Goal: Download file/media

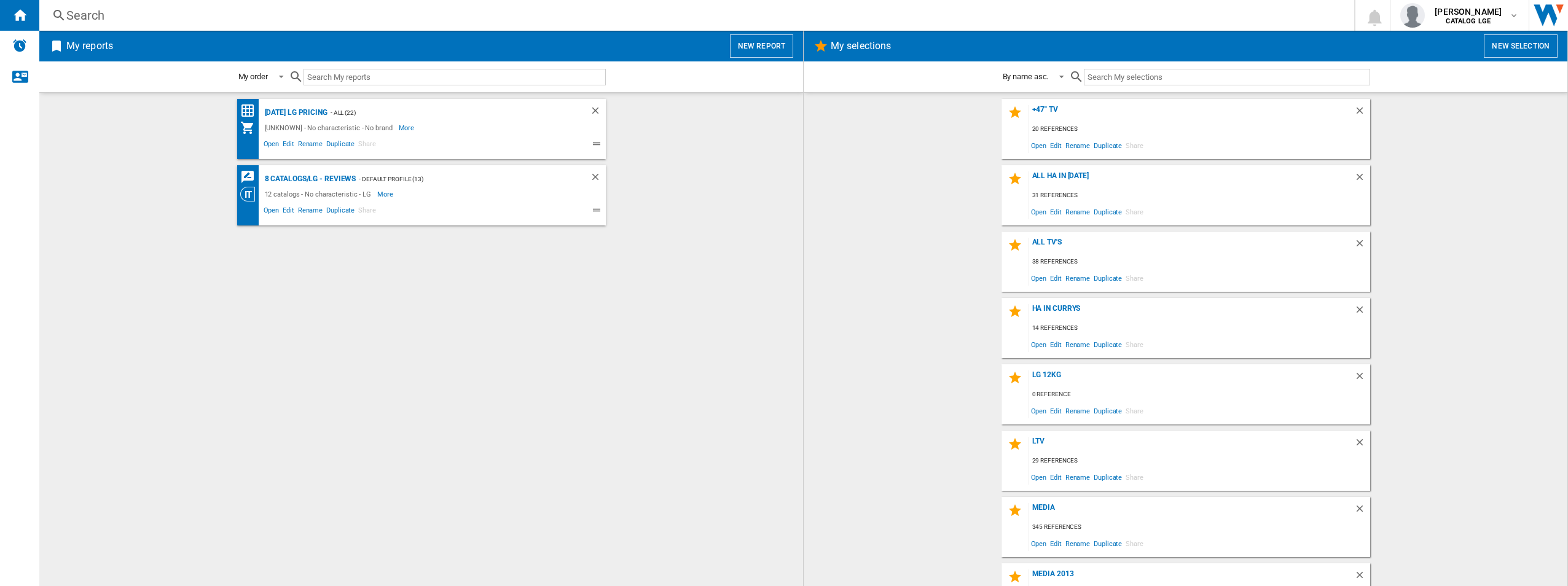
click at [857, 325] on wk-selection "HA in Currys 14 references Open Edit Rename Duplicate Share" at bounding box center [1185, 328] width 739 height 60
click at [1457, 230] on div "+47" TV 20 references Open Edit Rename Duplicate Share ALL HA in [DATE] 31 refe…" at bounding box center [1185, 339] width 739 height 481
drag, startPoint x: 715, startPoint y: 419, endPoint x: 708, endPoint y: 419, distance: 7.0
click at [712, 418] on div "[DATE] LG Pricing - ALL (22) [UNKNOWN] - No characteristic - No brand More Less…" at bounding box center [421, 339] width 739 height 481
click at [698, 208] on wk-bookmarked-report "8 catalogs/LG - Reviews - Default profile (13) 12 catalogs - No characteristic …" at bounding box center [421, 195] width 739 height 60
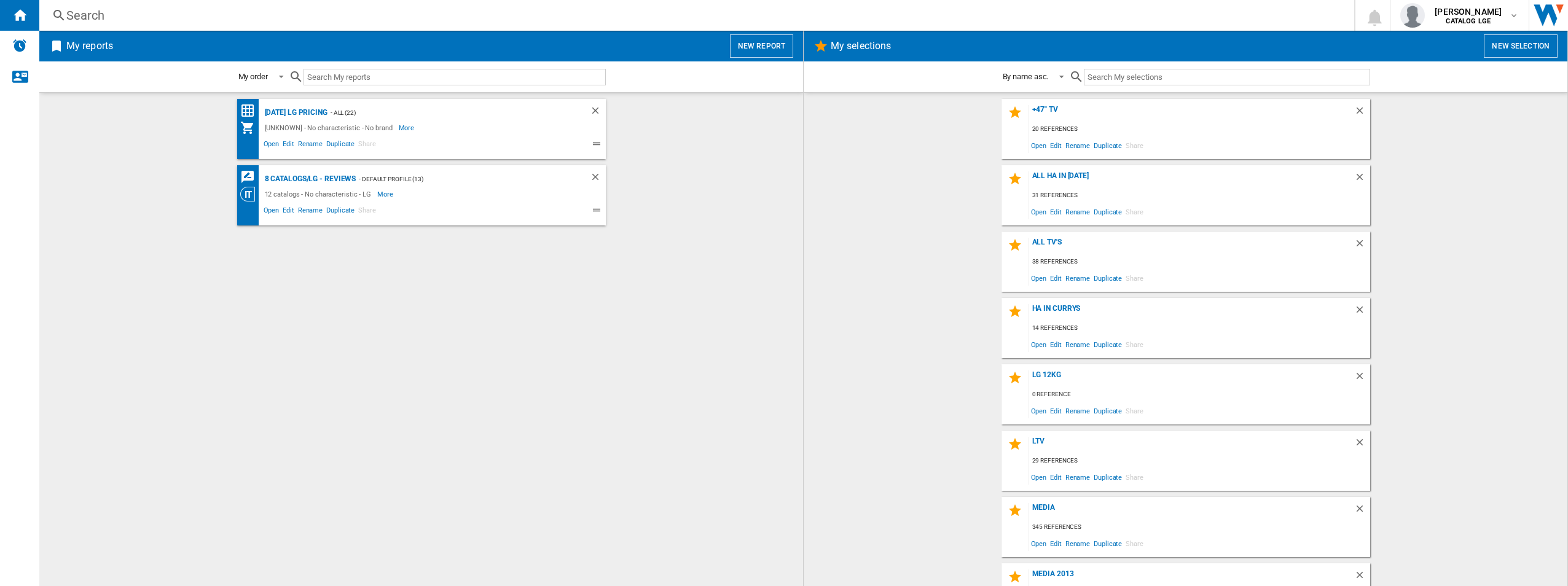
click at [727, 471] on div "[DATE] LG Pricing - ALL (22) [UNKNOWN] - No characteristic - No brand More Less…" at bounding box center [421, 339] width 739 height 481
click at [293, 178] on div "8 catalogs/LG - Reviews" at bounding box center [309, 179] width 94 height 15
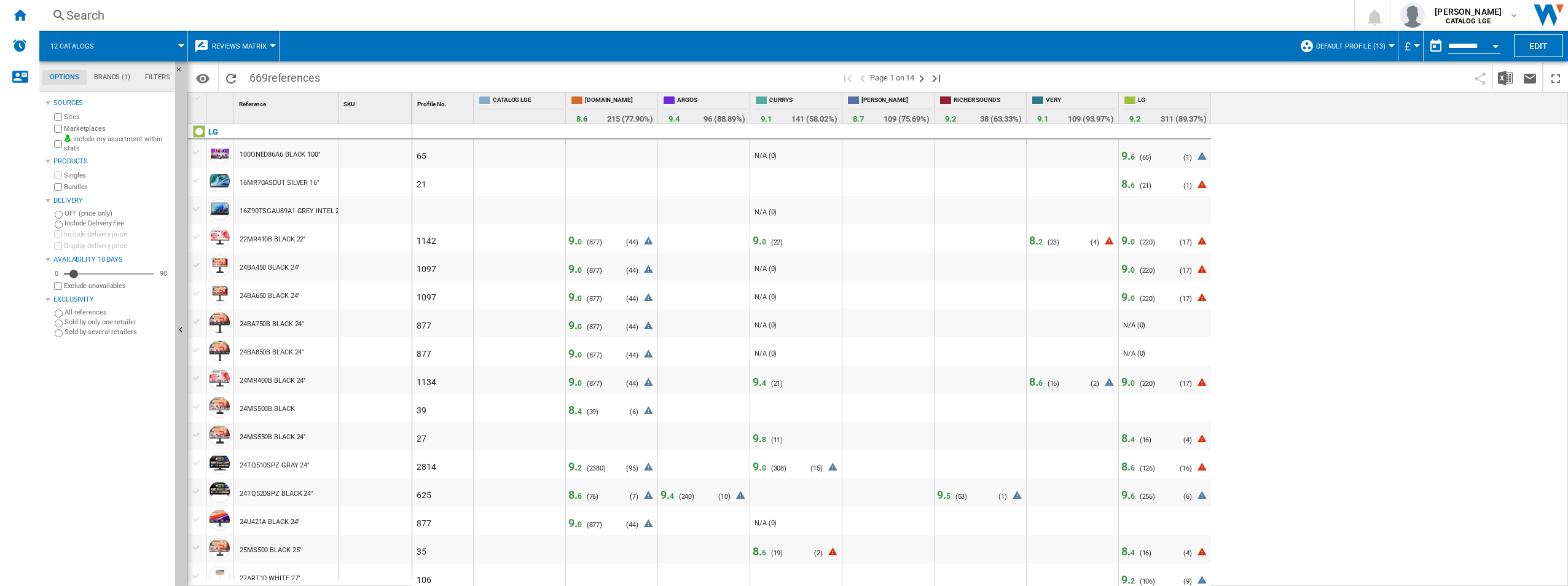
click at [1365, 178] on div "65 - N/A (0) 9. 6 ( 65 ) N/A (0) ( 1 ) 21 8. 6 ( 21 ) N/A (0) ( 1 ) 0 - N/A (0)…" at bounding box center [991, 355] width 1157 height 463
click at [226, 76] on ng-md-icon "Reload" at bounding box center [230, 78] width 14 height 14
click at [1406, 182] on div "65 - N/A (0) 9. 6 ( 65 ) N/A (0) ( 1 ) 21 8. 6 ( 21 ) N/A (0) ( 1 ) 0 - N/A (0)…" at bounding box center [991, 355] width 1157 height 463
click at [1487, 46] on button "Open calendar" at bounding box center [1496, 44] width 22 height 22
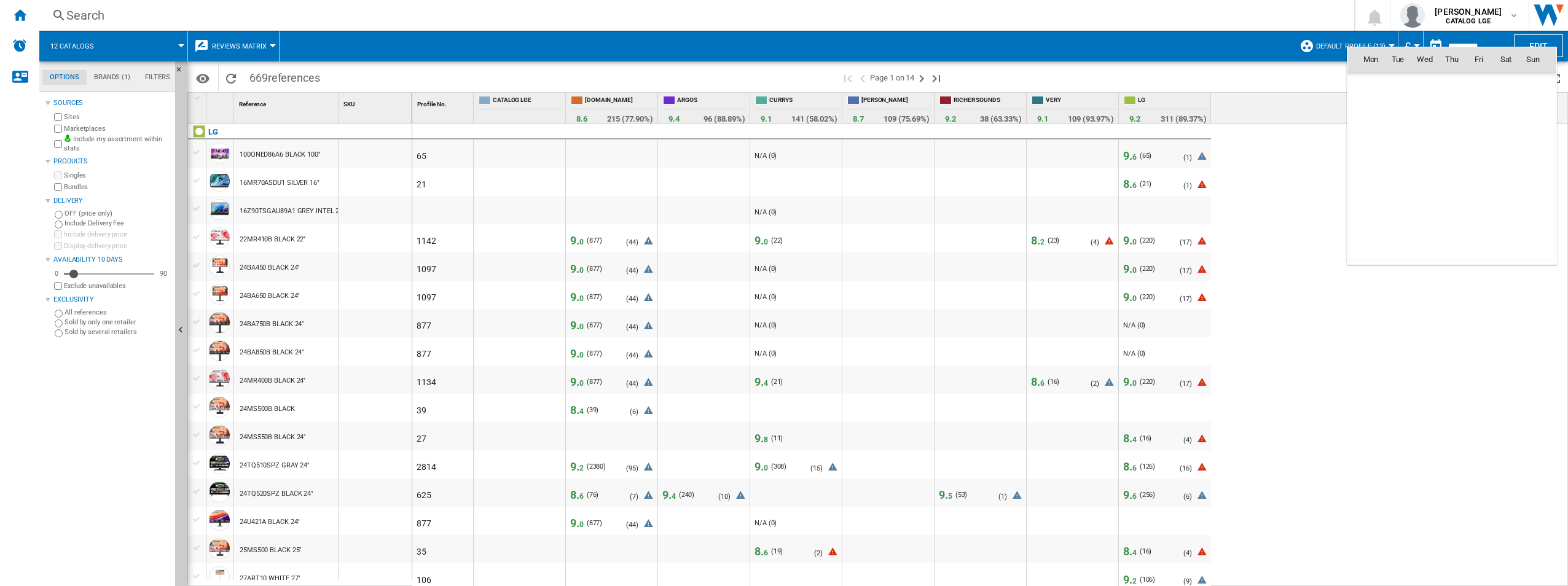
scroll to position [5863, 0]
click at [1371, 85] on span "[DATE]" at bounding box center [1375, 85] width 25 height 10
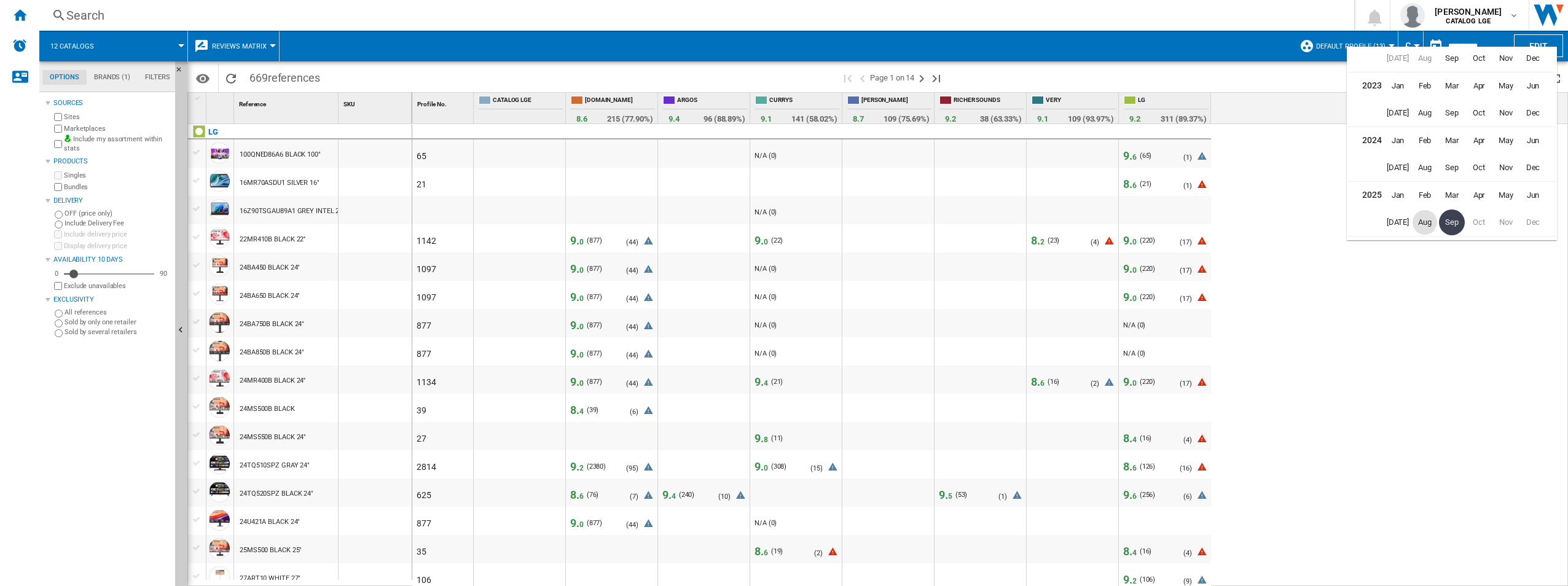
click at [1421, 220] on span "Aug" at bounding box center [1425, 222] width 24 height 24
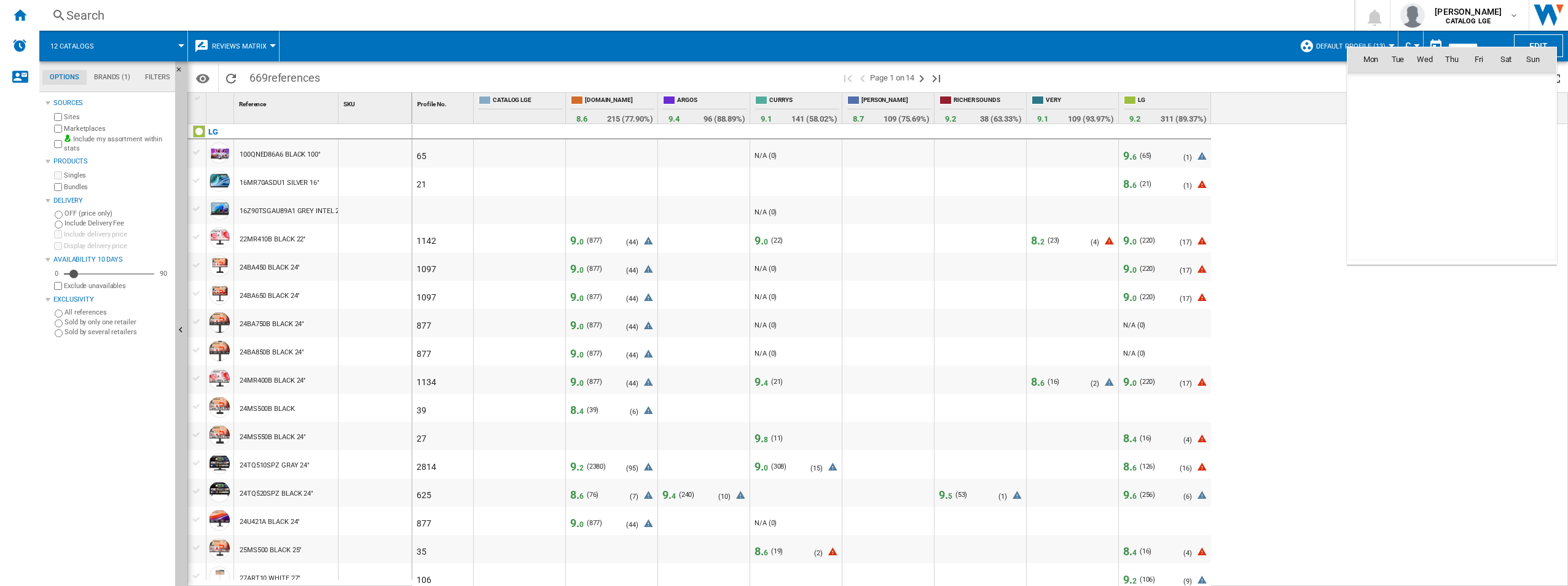
scroll to position [5701, 0]
click at [1482, 85] on span "1" at bounding box center [1479, 85] width 24 height 24
type input "**********"
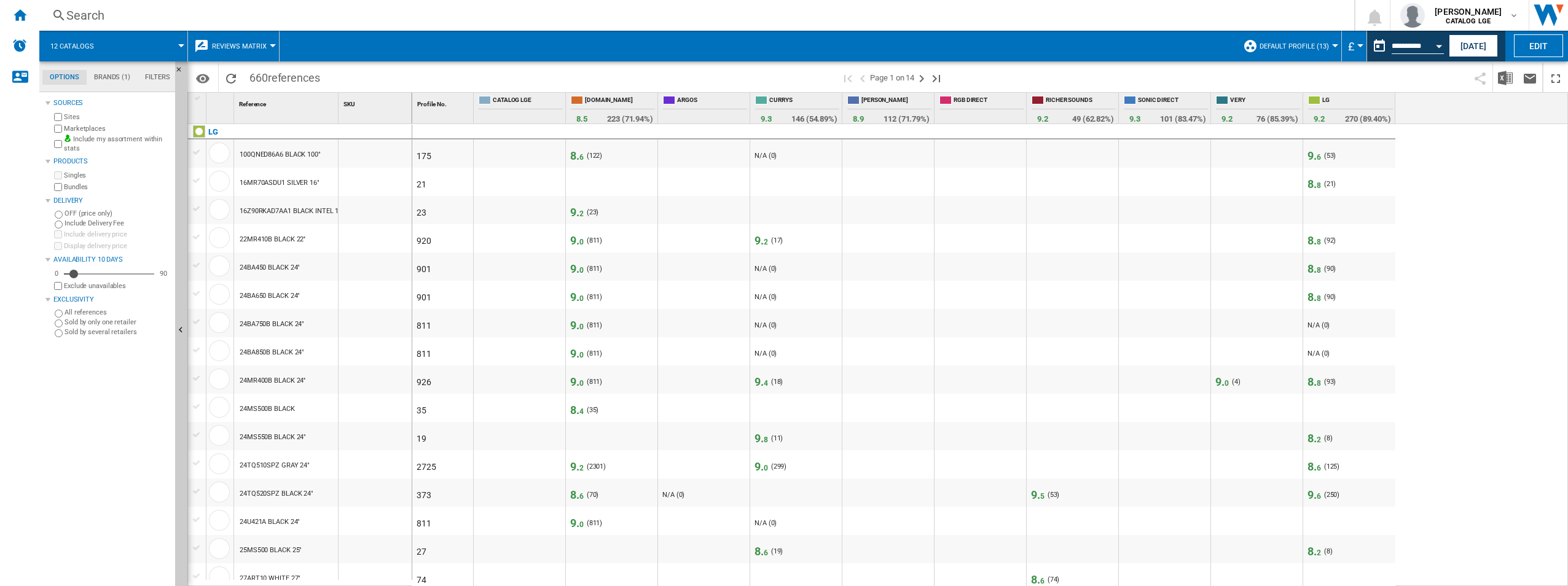
click at [1280, 48] on span "Default profile (13)" at bounding box center [1294, 46] width 69 height 8
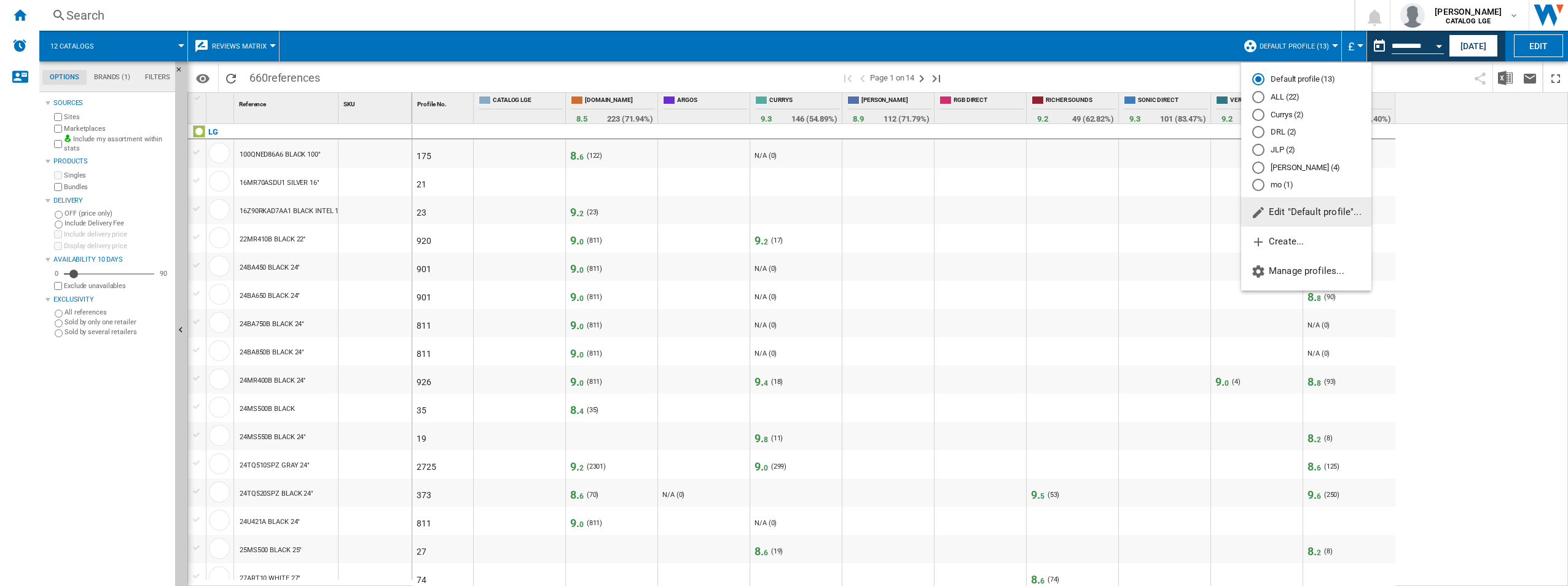
click at [1454, 153] on md-backdrop at bounding box center [784, 293] width 1568 height 586
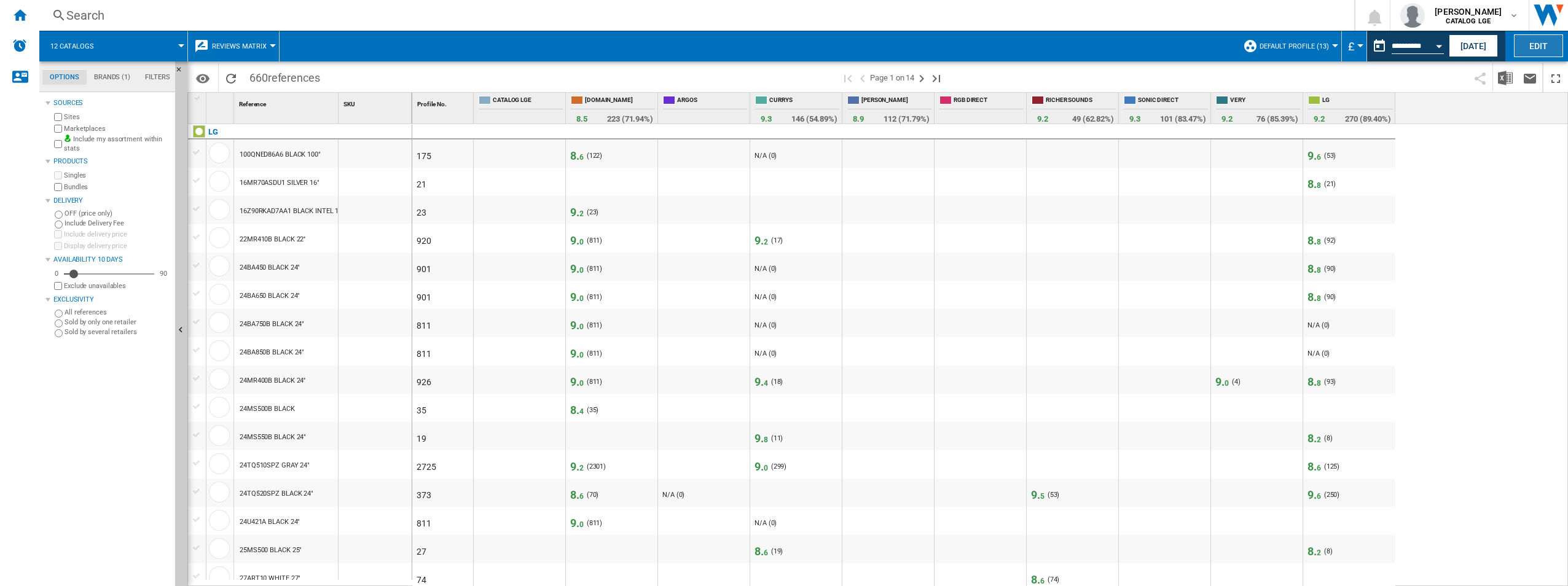
click at [1546, 53] on button "Edit" at bounding box center [1538, 46] width 49 height 23
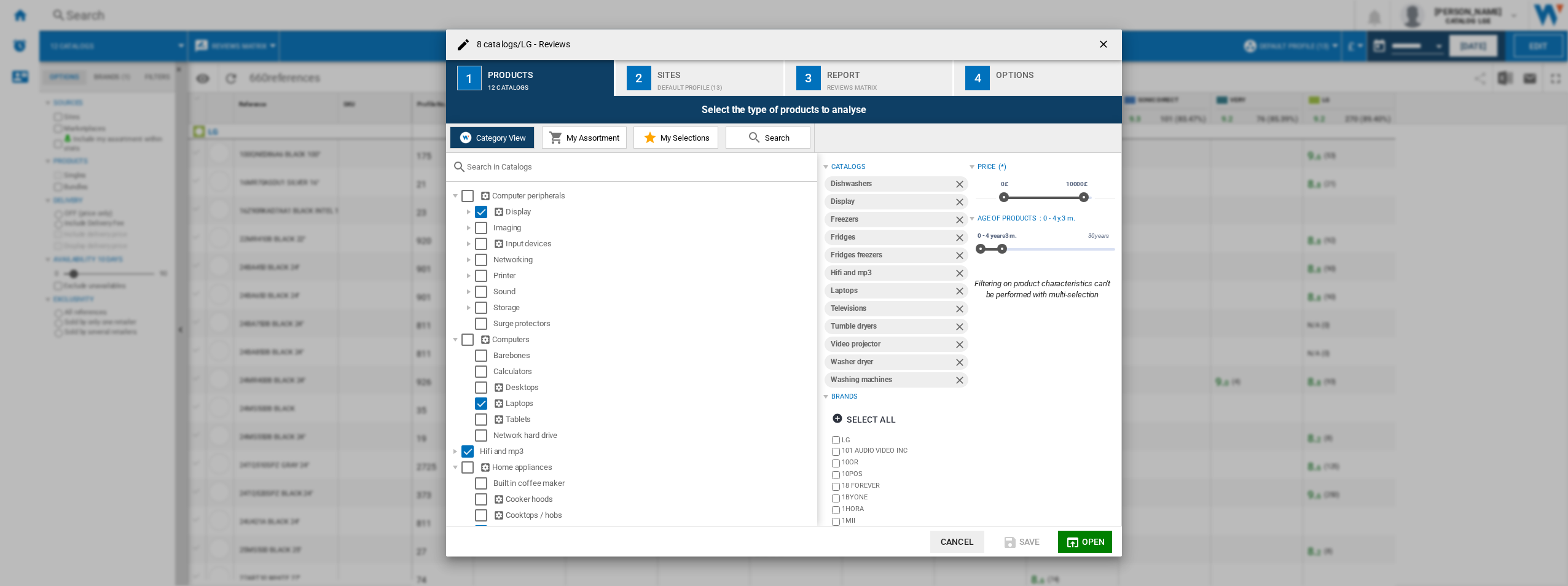
click at [1078, 546] on md-icon "button" at bounding box center [1072, 542] width 14 height 14
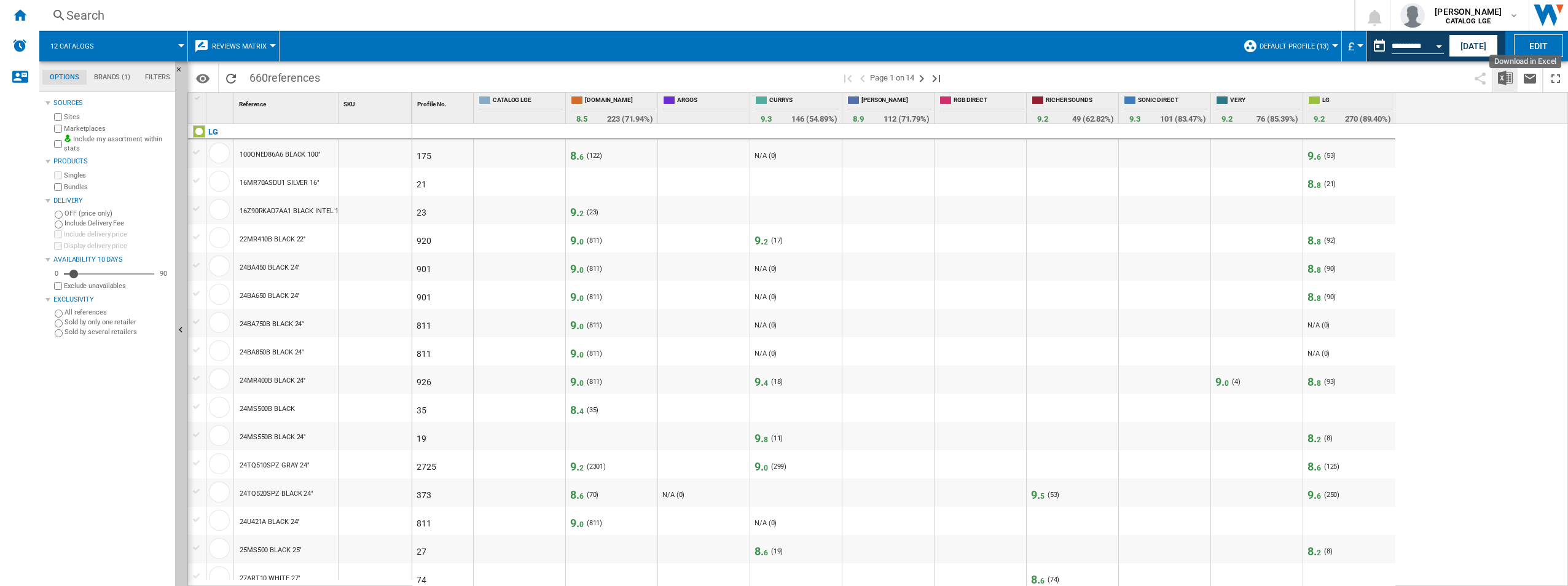
click at [1502, 78] on img "Download in Excel" at bounding box center [1505, 78] width 14 height 14
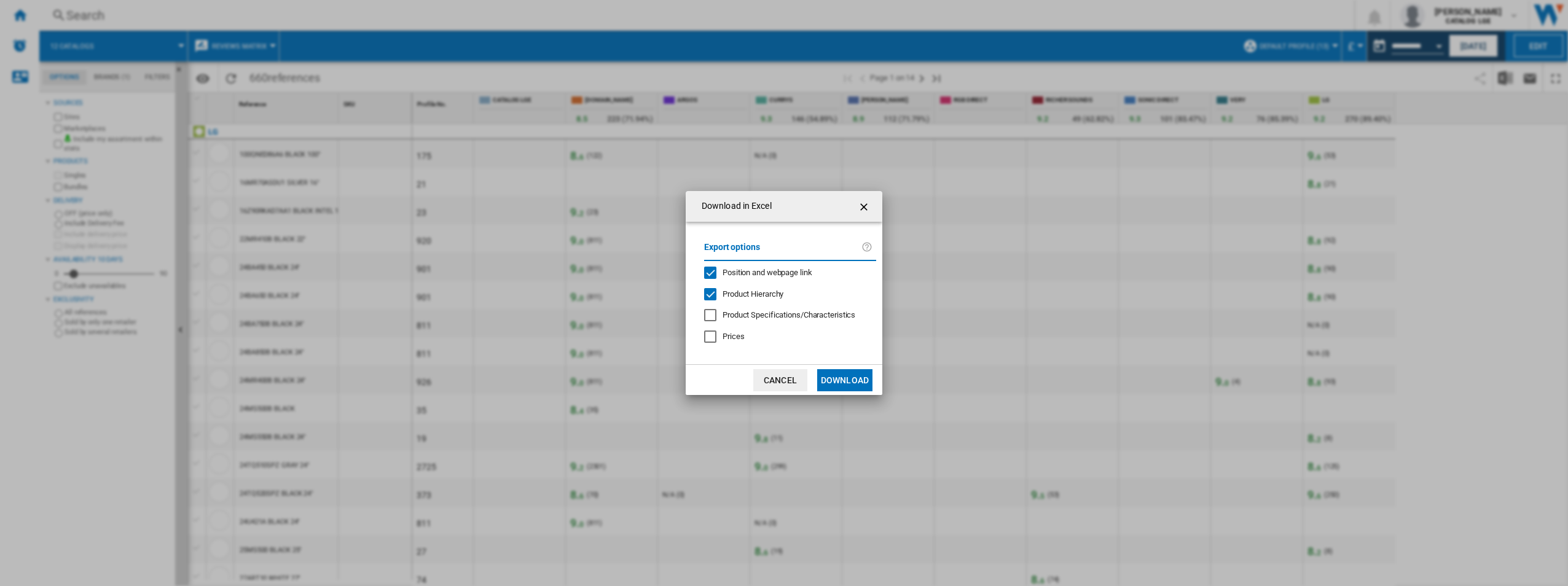
drag, startPoint x: 855, startPoint y: 382, endPoint x: 852, endPoint y: 389, distance: 7.6
click at [855, 381] on button "Download" at bounding box center [845, 380] width 56 height 22
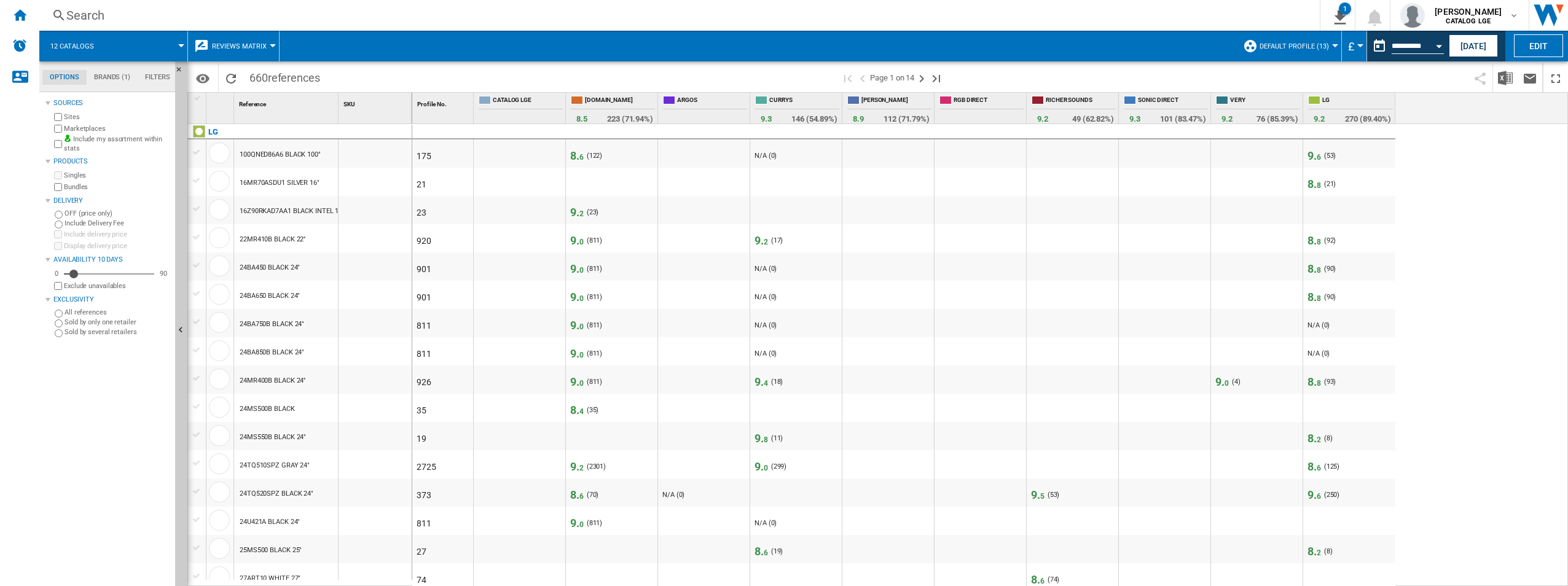
drag, startPoint x: 1431, startPoint y: 190, endPoint x: 1477, endPoint y: 175, distance: 48.4
click at [1431, 190] on div "175 8. 6 ( 122 ) N/A (0) - N/A (0) 9. 6 ( 53 ) N/A (0) 21 8. 8 ( 21 ) N/A (0) 2…" at bounding box center [991, 355] width 1157 height 463
click at [1509, 83] on img "Download in Excel" at bounding box center [1505, 78] width 14 height 14
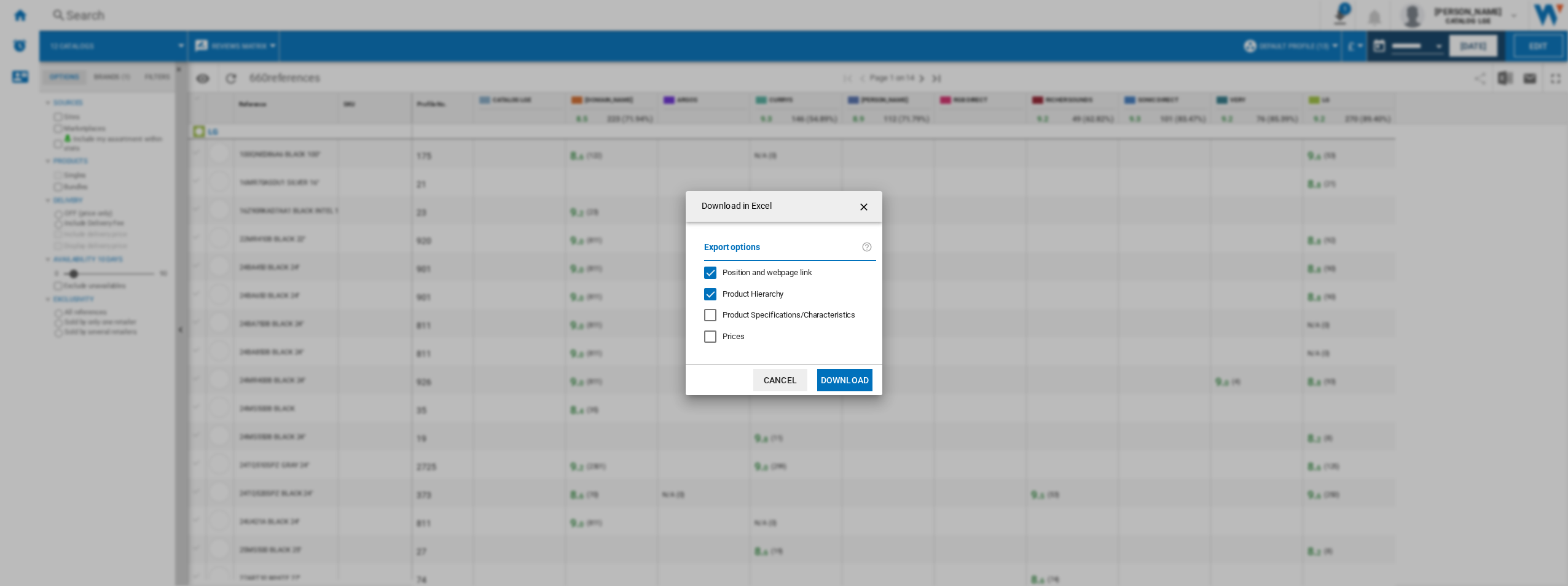
drag, startPoint x: 1475, startPoint y: 170, endPoint x: 1509, endPoint y: 110, distance: 69.0
click at [1476, 170] on div "Download in Excel Export options Position and webpage link Product Hierarchy Pr…" at bounding box center [784, 293] width 1568 height 586
click at [867, 207] on ng-md-icon "getI18NText('BUTTONS.CLOSE_DIALOG')" at bounding box center [865, 207] width 14 height 14
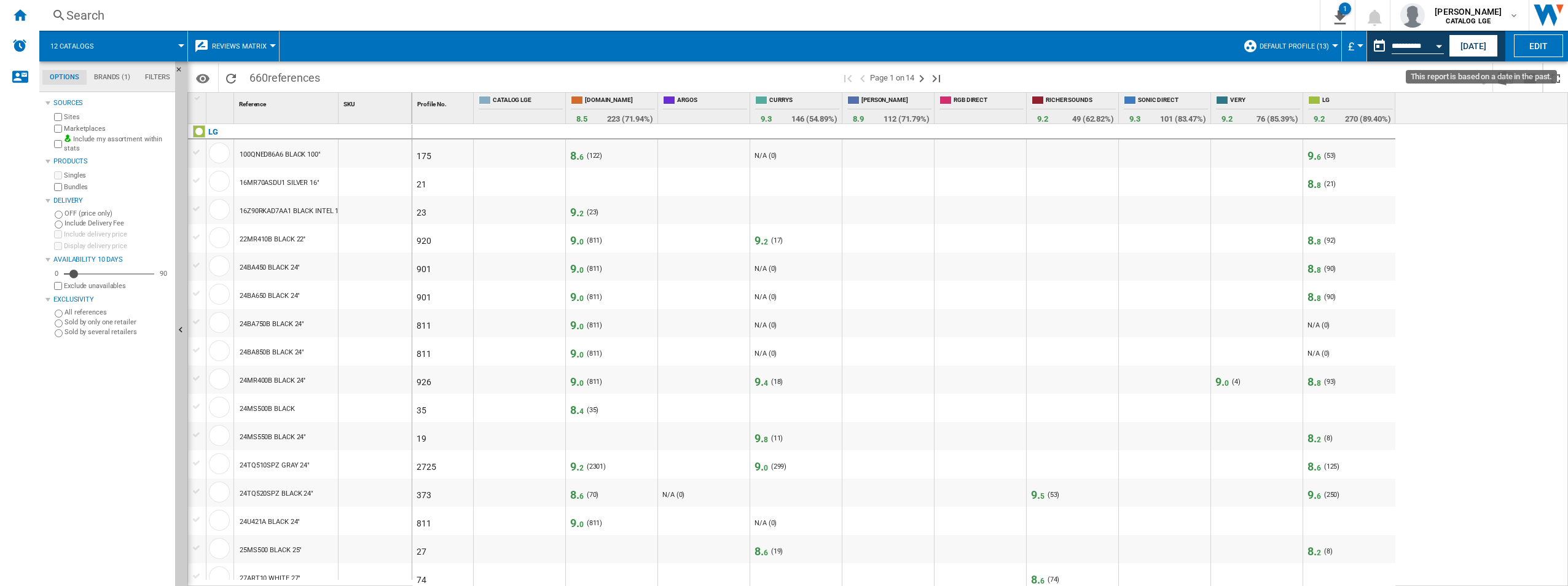
click at [1415, 42] on input "**********" at bounding box center [1418, 47] width 52 height 11
click at [1441, 46] on div "Open calendar" at bounding box center [1439, 46] width 6 height 3
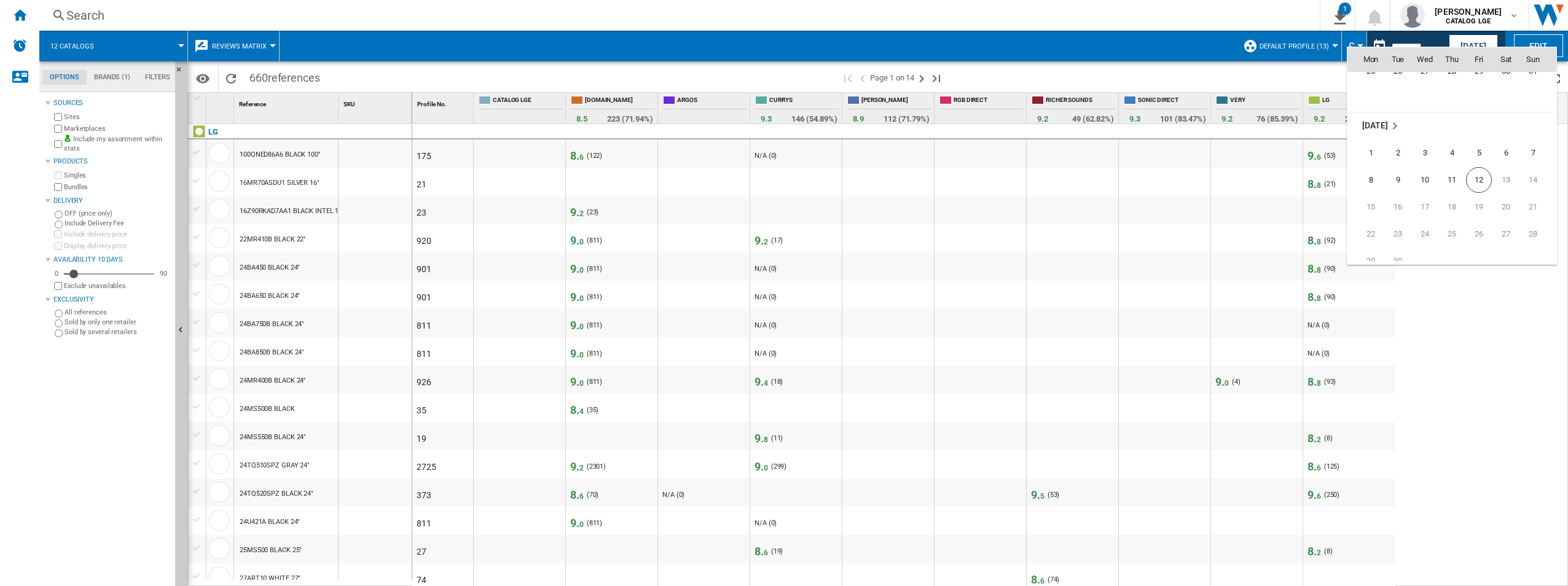
scroll to position [5865, 0]
click at [1372, 110] on span "1" at bounding box center [1371, 111] width 24 height 24
type input "**********"
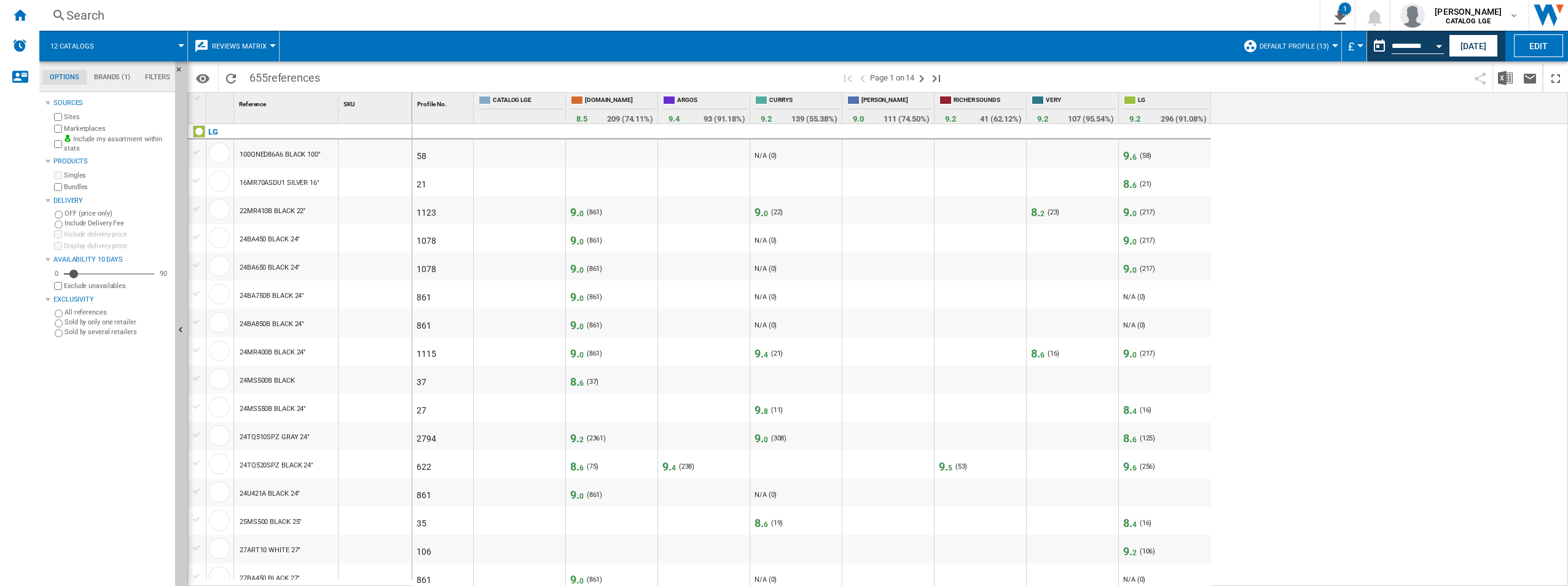
click at [1441, 49] on button "Open calendar" at bounding box center [1439, 44] width 22 height 22
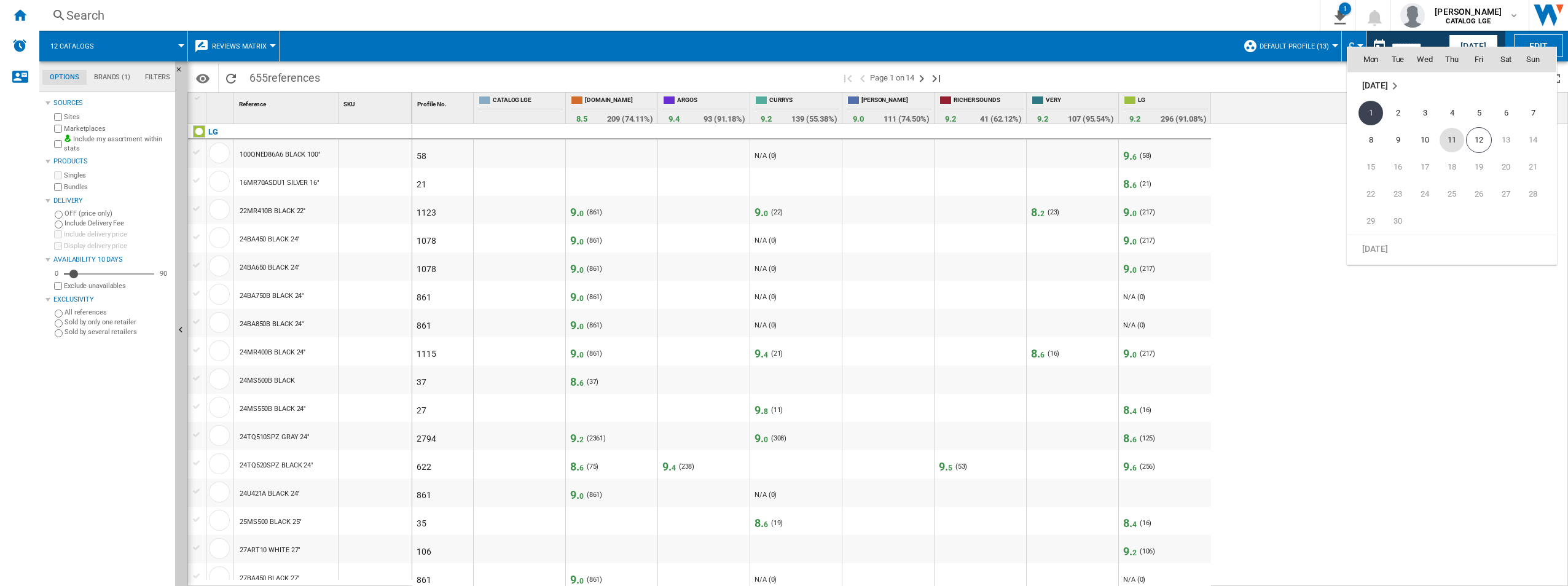
click at [1450, 142] on span "11" at bounding box center [1452, 140] width 24 height 24
type input "**********"
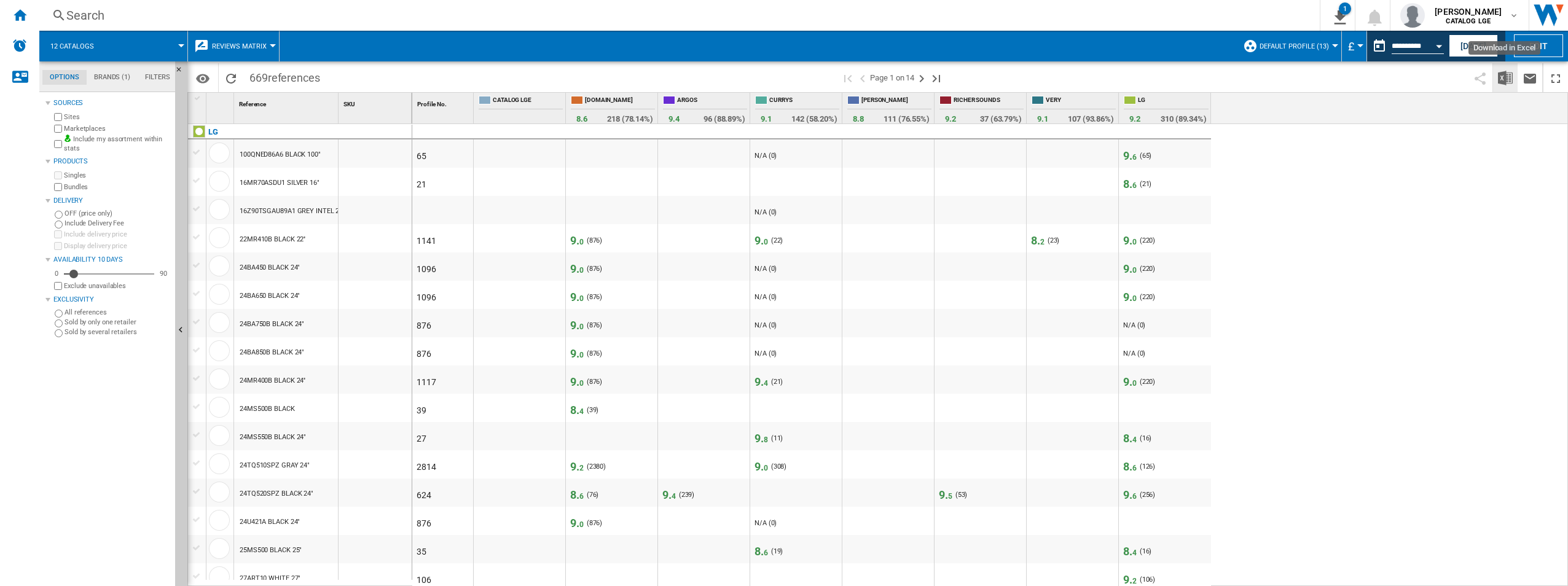
click at [1513, 78] on button "Download in Excel" at bounding box center [1505, 78] width 24 height 29
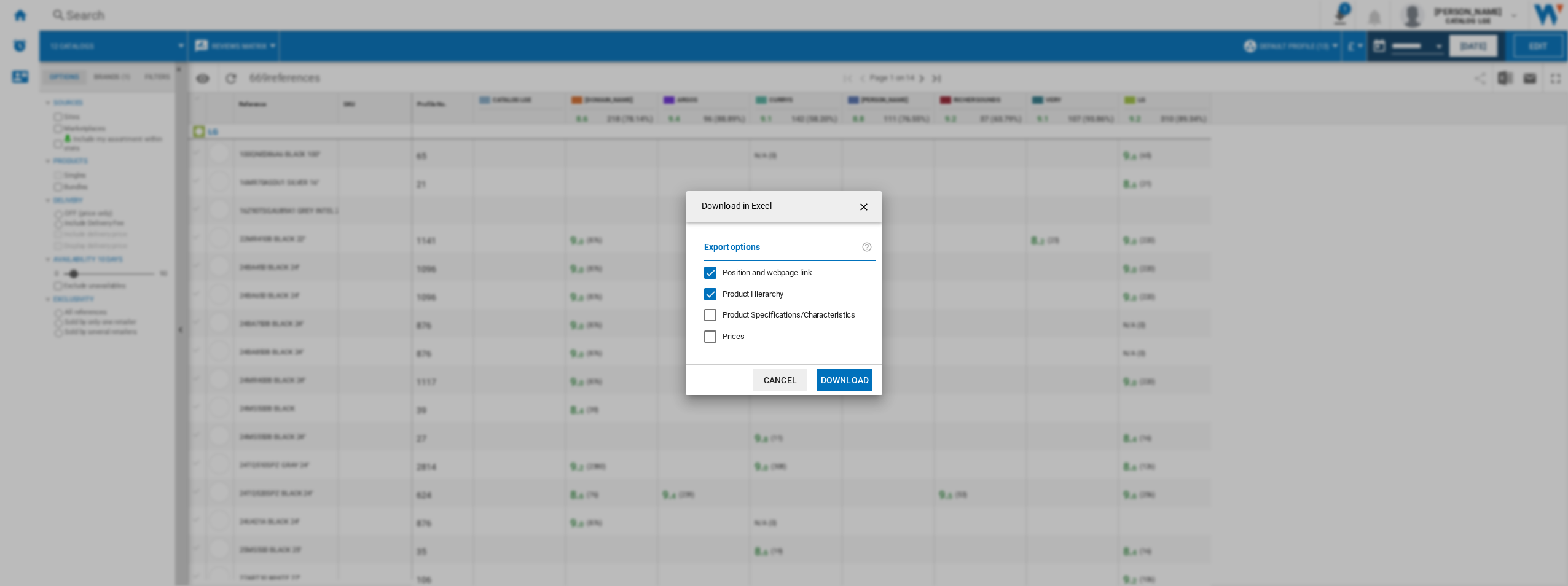
click at [847, 384] on button "Download" at bounding box center [845, 380] width 56 height 22
